Goal: Complete application form

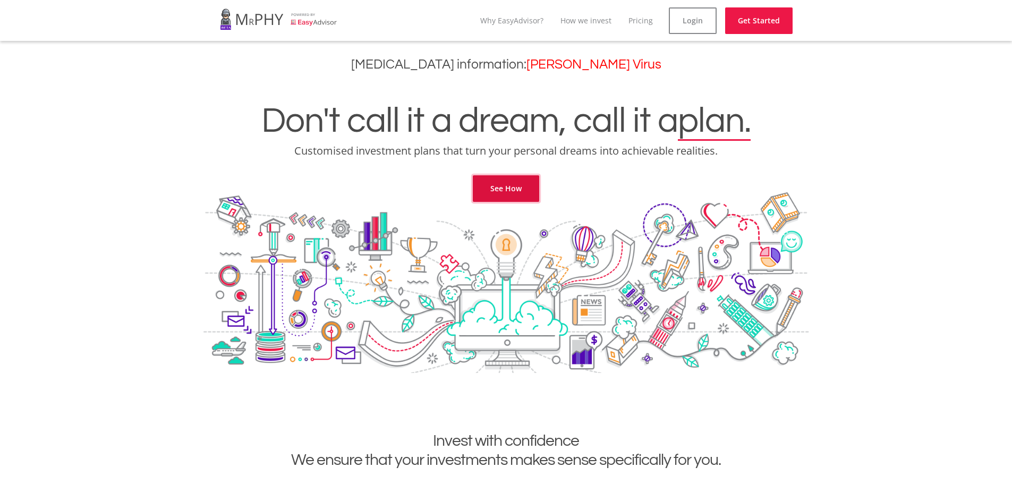
click at [508, 186] on link "See How" at bounding box center [506, 188] width 66 height 27
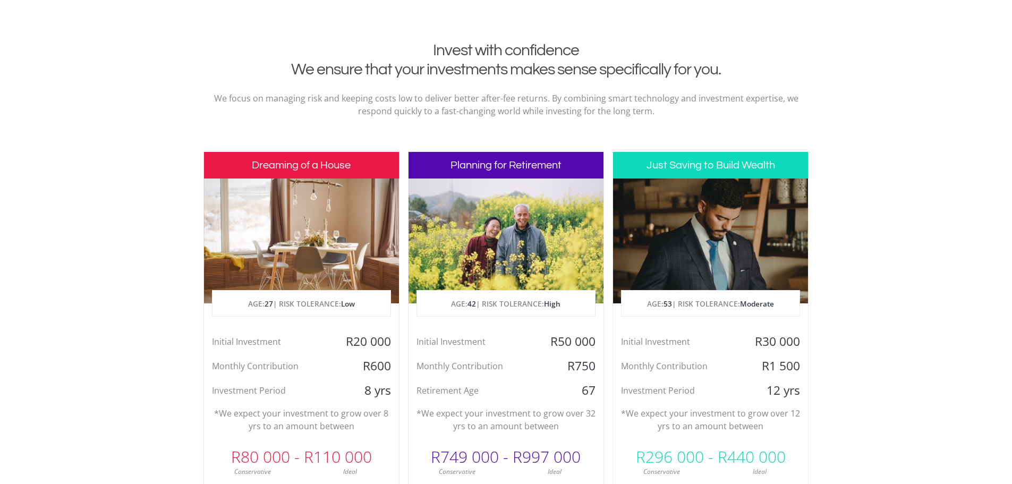
scroll to position [431, 0]
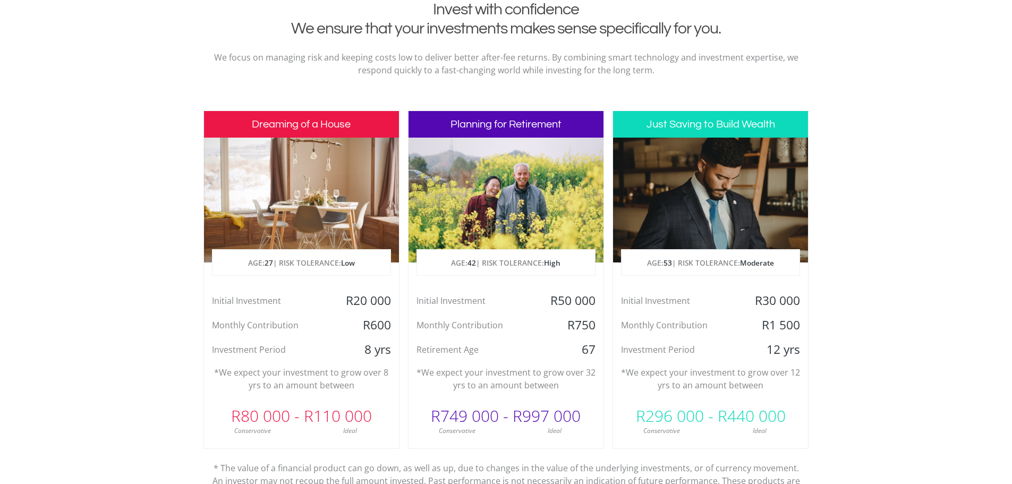
click at [733, 263] on p "AGE: [DEMOGRAPHIC_DATA] | RISK TOLERANCE: Moderate" at bounding box center [710, 263] width 178 height 27
click at [694, 127] on h3 "Just Saving to Build Wealth" at bounding box center [710, 124] width 195 height 27
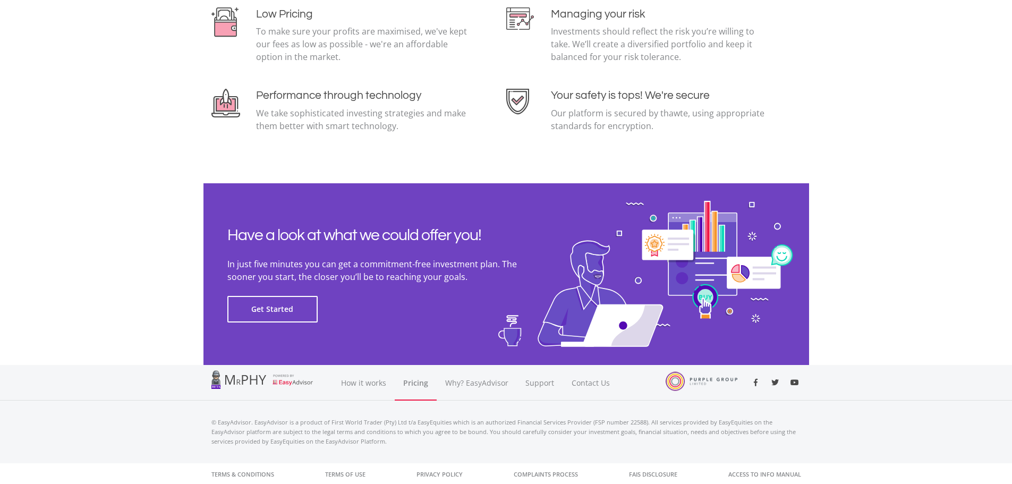
scroll to position [2310, 0]
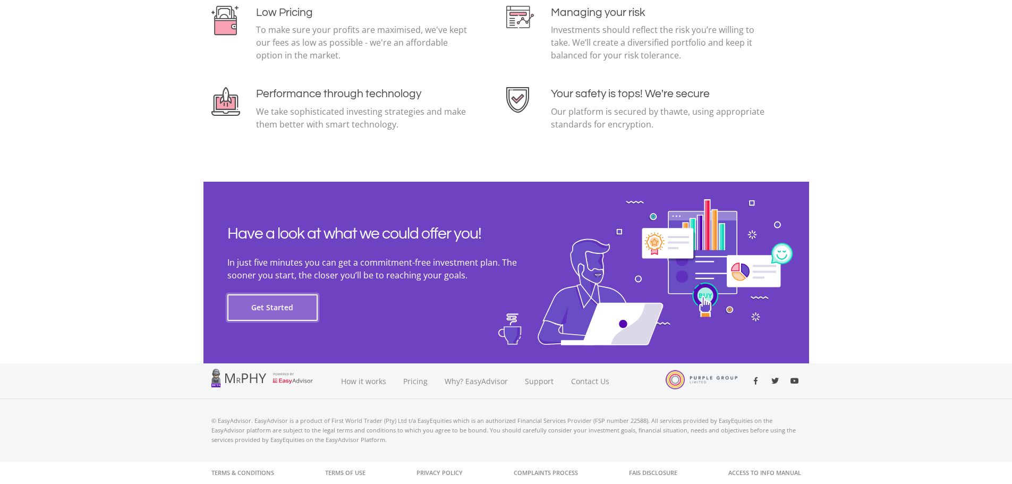
click at [284, 301] on button "Get Started" at bounding box center [272, 307] width 90 height 27
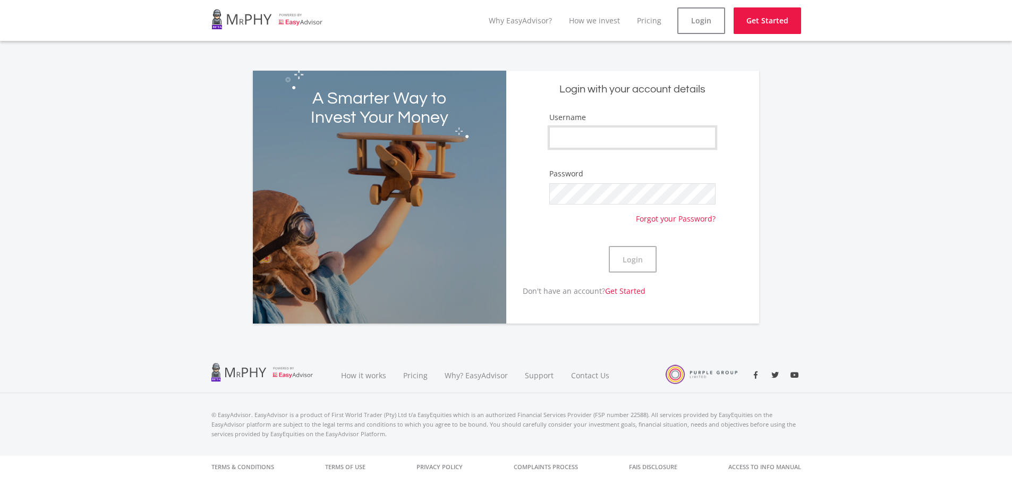
click at [577, 144] on input "Username" at bounding box center [632, 137] width 166 height 21
type input "ajhsmit"
click at [630, 258] on button "Login" at bounding box center [633, 259] width 48 height 27
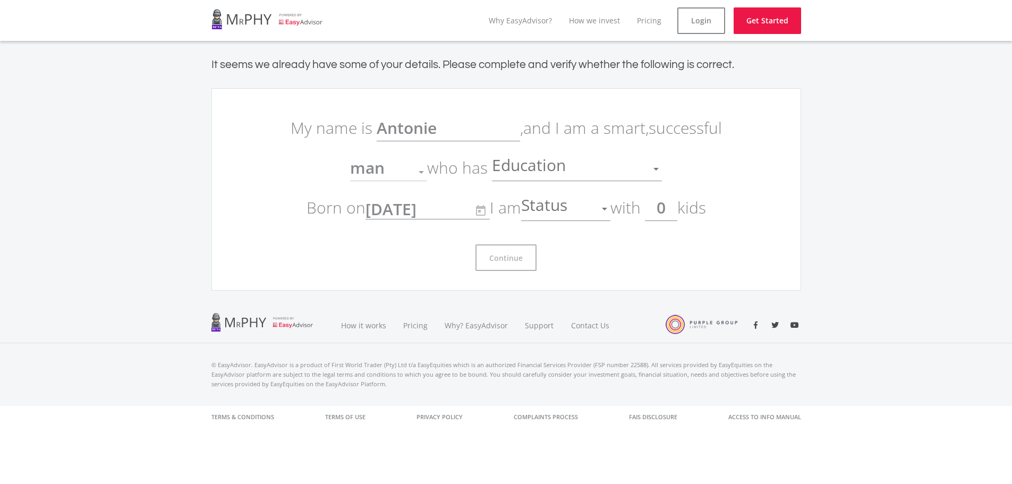
click at [660, 206] on input "0" at bounding box center [661, 207] width 32 height 27
click at [677, 210] on input "0" at bounding box center [661, 207] width 32 height 27
click at [612, 207] on div at bounding box center [604, 209] width 20 height 20
click at [582, 245] on span "married" at bounding box center [569, 247] width 89 height 32
drag, startPoint x: 656, startPoint y: 209, endPoint x: 720, endPoint y: 215, distance: 63.5
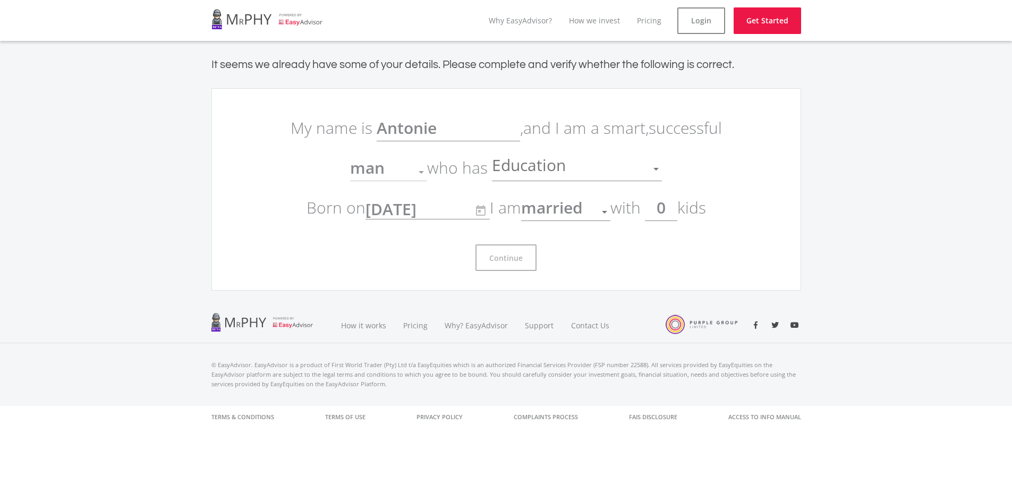
click at [720, 215] on p "My name is Antonie , and I am a smart, successful man Gender who has Education …" at bounding box center [506, 167] width 446 height 119
type input "2"
click at [652, 168] on div at bounding box center [656, 169] width 20 height 20
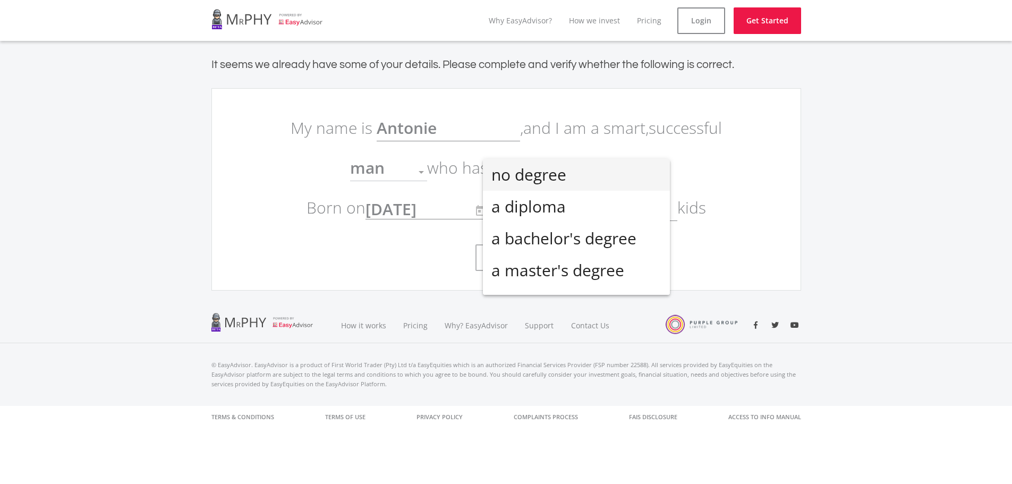
click at [810, 165] on div at bounding box center [506, 242] width 1012 height 484
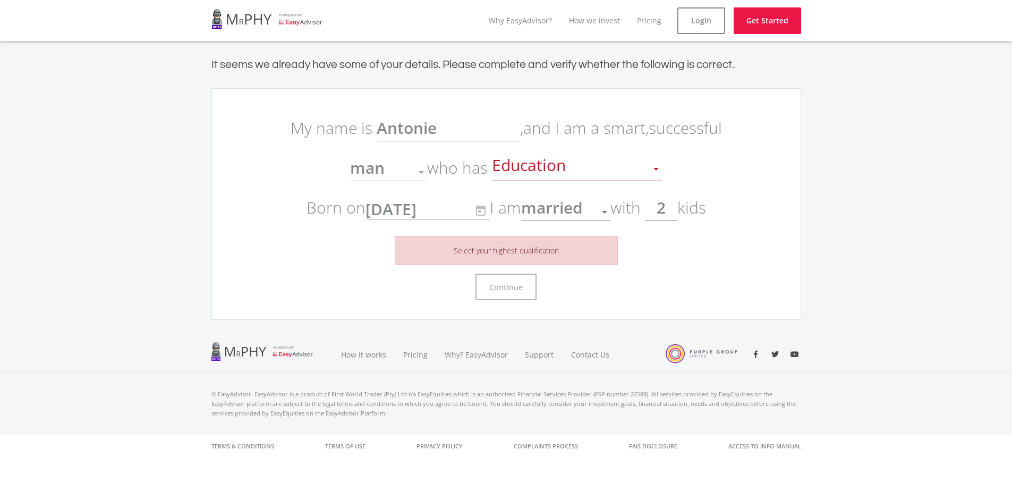
click at [650, 172] on div at bounding box center [656, 169] width 20 height 20
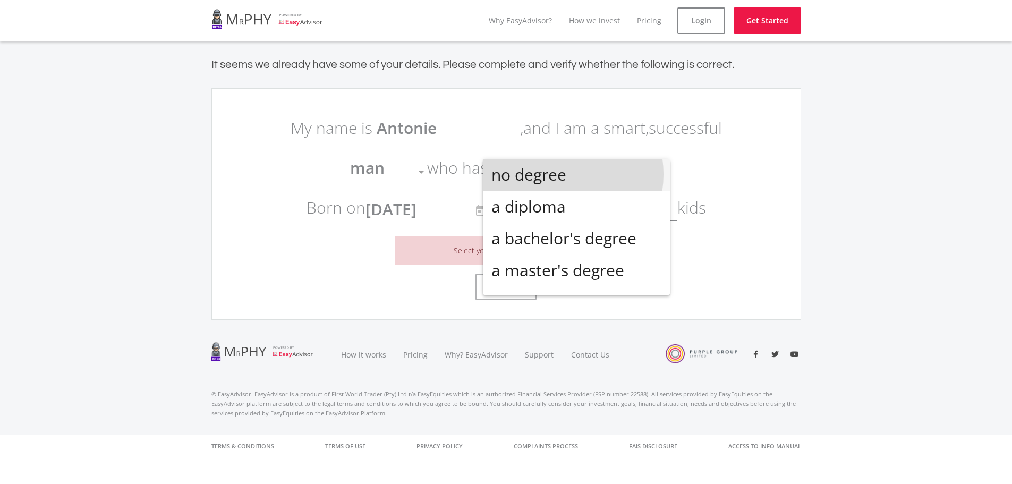
click at [557, 174] on span "no degree" at bounding box center [576, 175] width 170 height 32
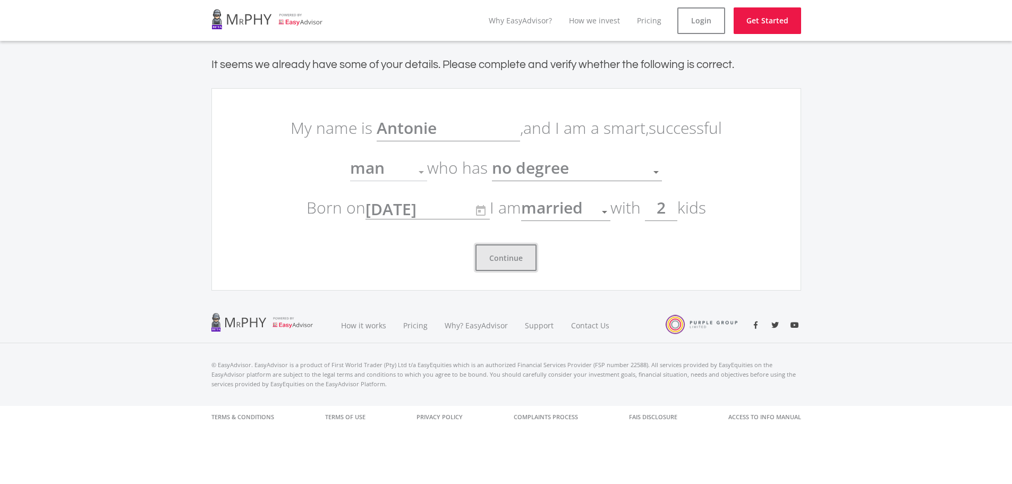
click at [500, 253] on button "Continue" at bounding box center [505, 257] width 61 height 27
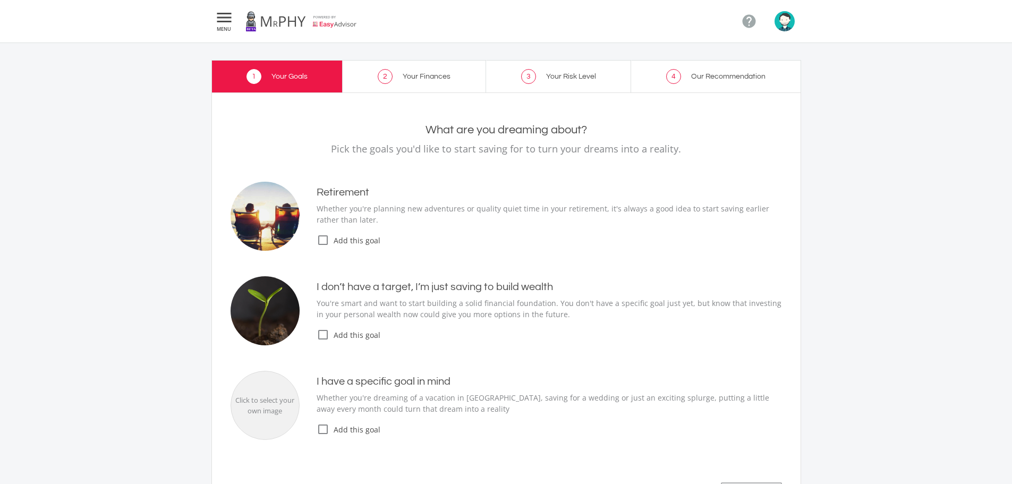
click at [507, 257] on ee-goals-selection "What are you dreaming about? Pick the goals you'd like to start saving for to t…" at bounding box center [506, 316] width 551 height 386
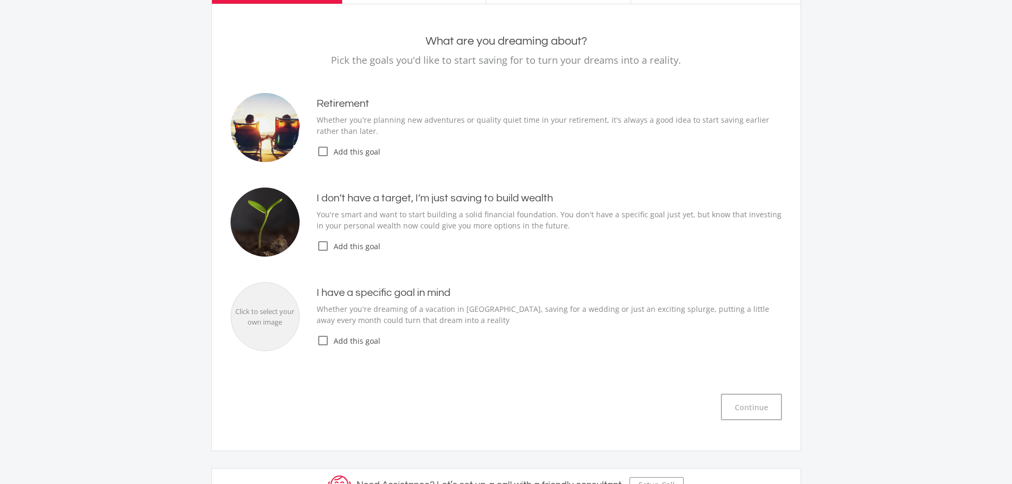
click at [320, 151] on icon "check_box_outline_blank" at bounding box center [323, 151] width 13 height 13
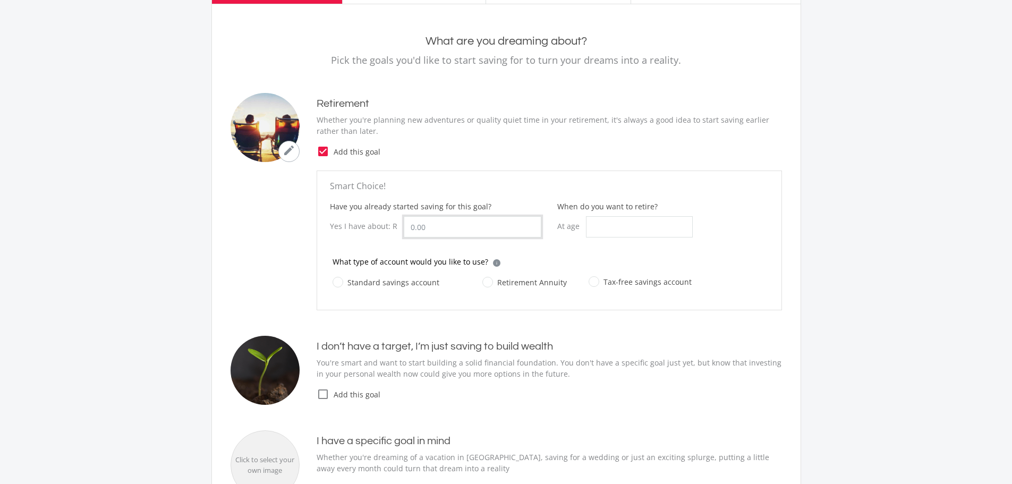
drag, startPoint x: 429, startPoint y: 223, endPoint x: 381, endPoint y: 222, distance: 47.8
click at [381, 222] on div "Yes I have about: R" at bounding box center [435, 226] width 211 height 21
type input "2,000,000.00"
click at [643, 226] on input "When do you want to retire?" at bounding box center [639, 226] width 107 height 21
type input "60"
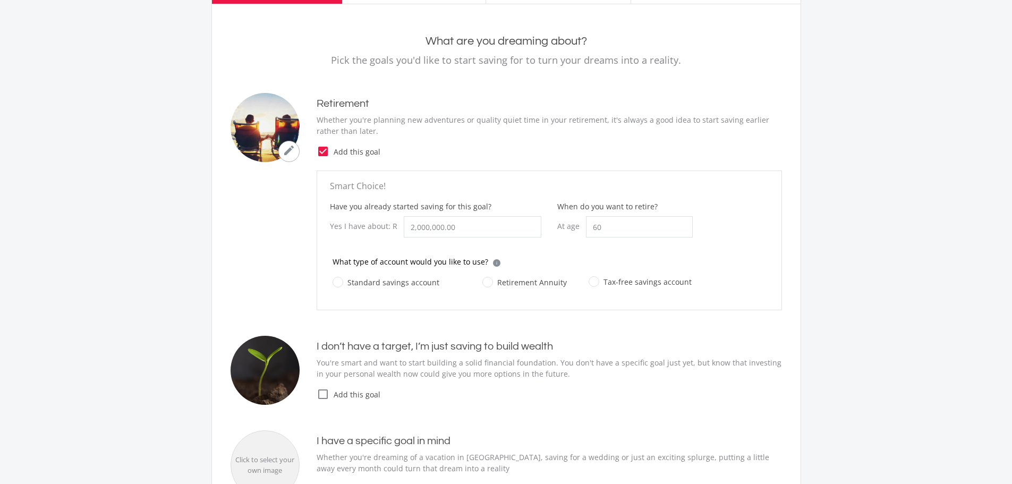
click at [588, 283] on label "Tax-free savings account" at bounding box center [639, 281] width 103 height 13
click at [585, 283] on input "Tax-free savings account" at bounding box center [629, 287] width 103 height 21
radio input "true"
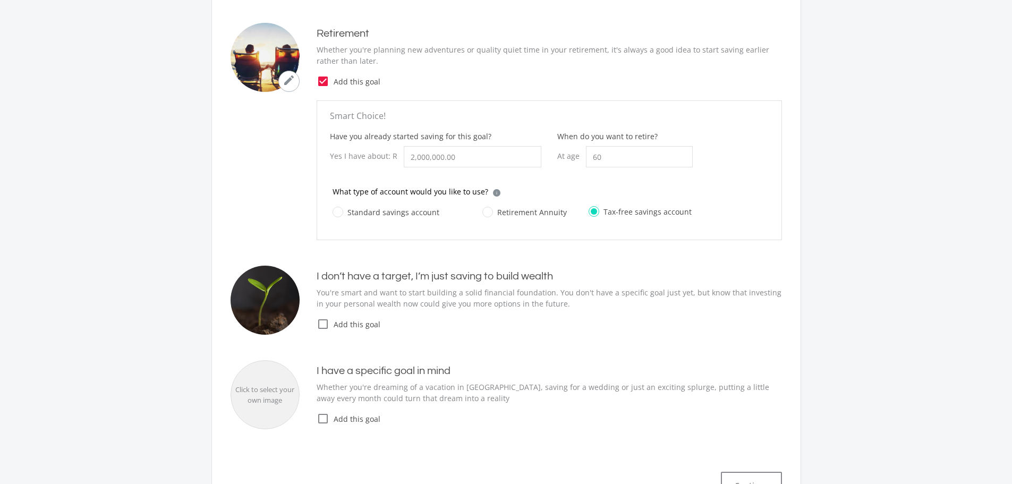
scroll to position [354, 0]
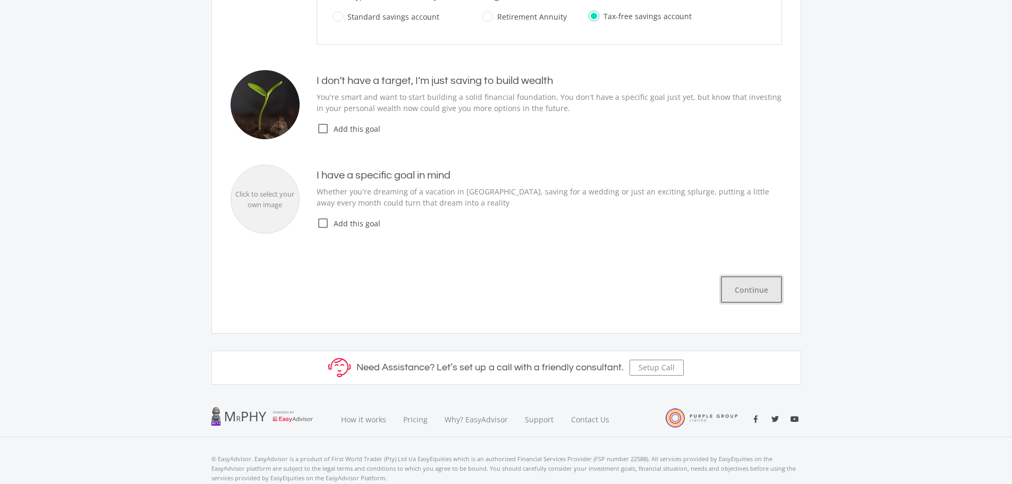
click at [750, 291] on button "Continue" at bounding box center [751, 289] width 61 height 27
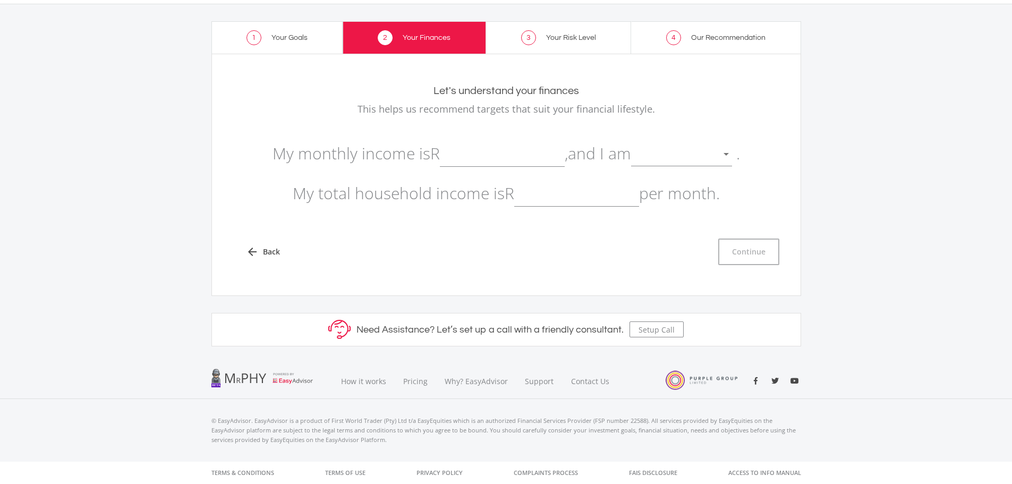
click at [501, 151] on input "text" at bounding box center [502, 153] width 125 height 27
type input "45,000.00"
click at [670, 152] on div at bounding box center [673, 154] width 85 height 20
click at [670, 143] on span "not retired" at bounding box center [687, 147] width 101 height 32
click at [553, 192] on input "text" at bounding box center [576, 193] width 125 height 27
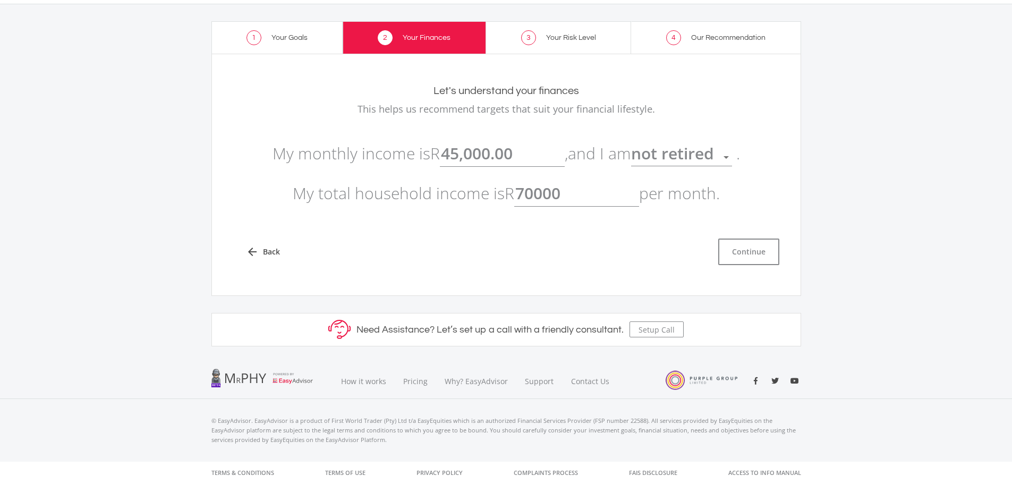
type input "70,000.00"
click at [590, 236] on div "arrow_back Back Continue" at bounding box center [506, 243] width 567 height 44
click at [748, 250] on button "Continue" at bounding box center [748, 251] width 61 height 27
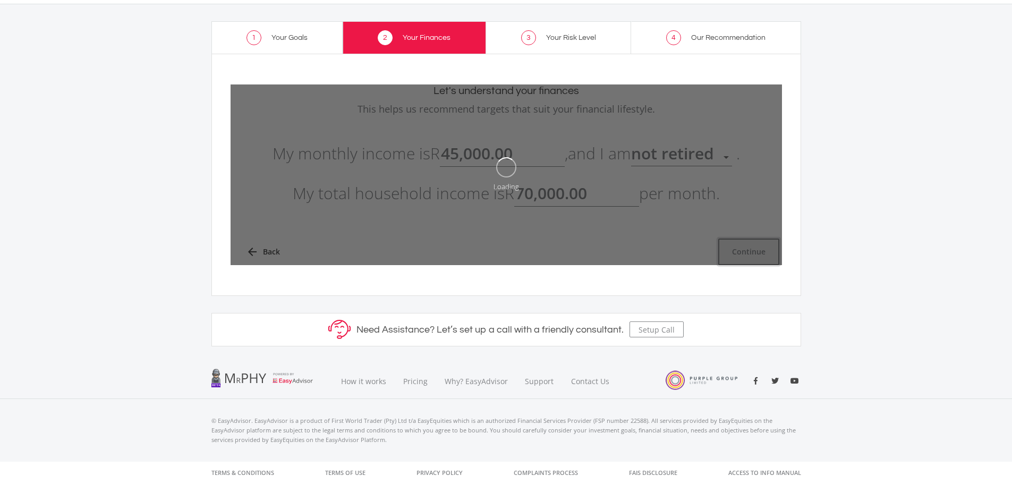
type input "45000"
type input "70000"
type input "45,000.00"
type input "70,000.00"
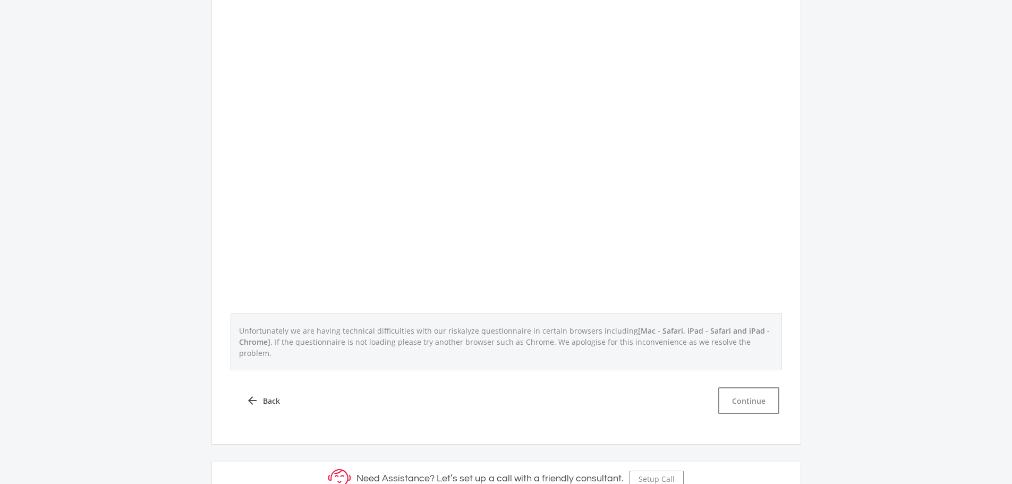
scroll to position [353, 0]
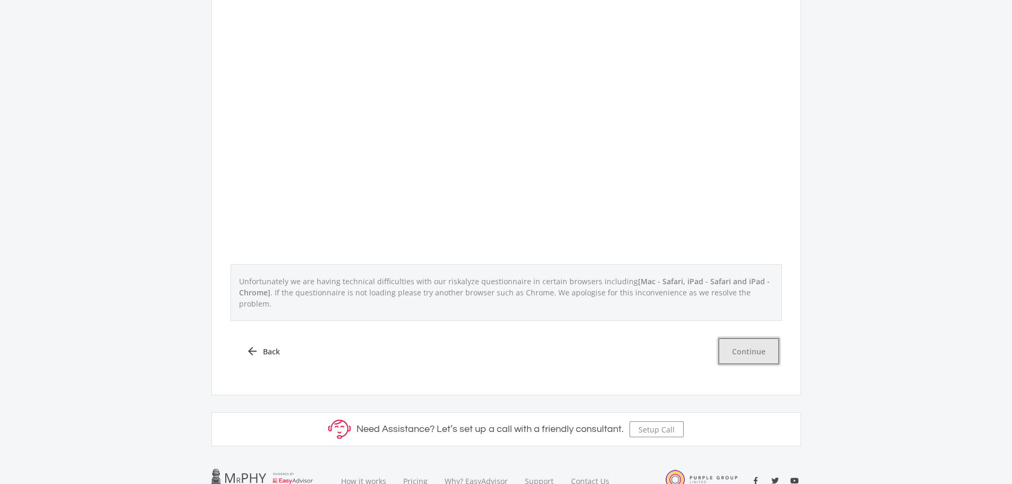
click at [745, 338] on button "Continue" at bounding box center [748, 351] width 61 height 27
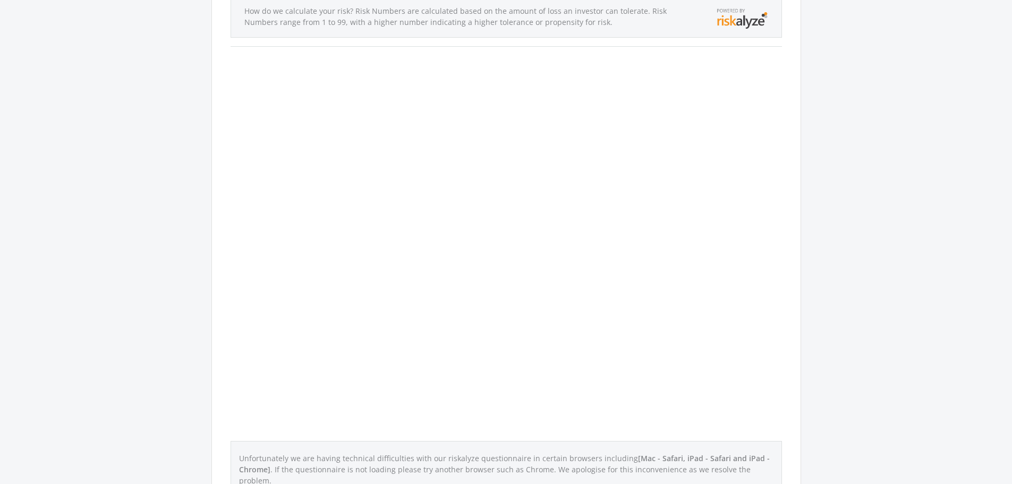
scroll to position [0, 0]
